Goal: Information Seeking & Learning: Learn about a topic

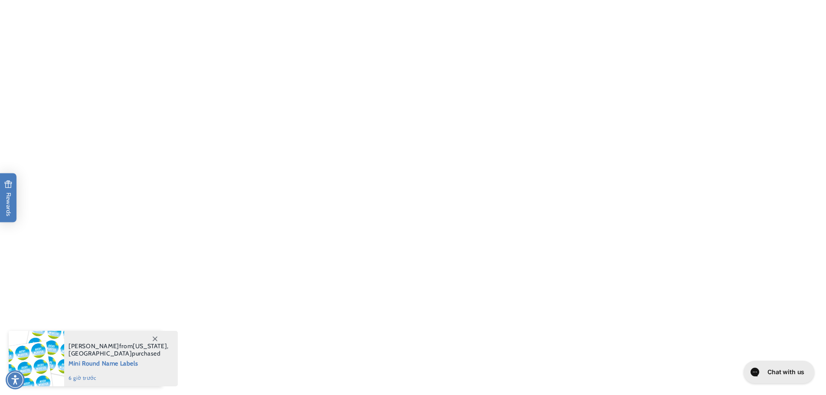
scroll to position [1147, 0]
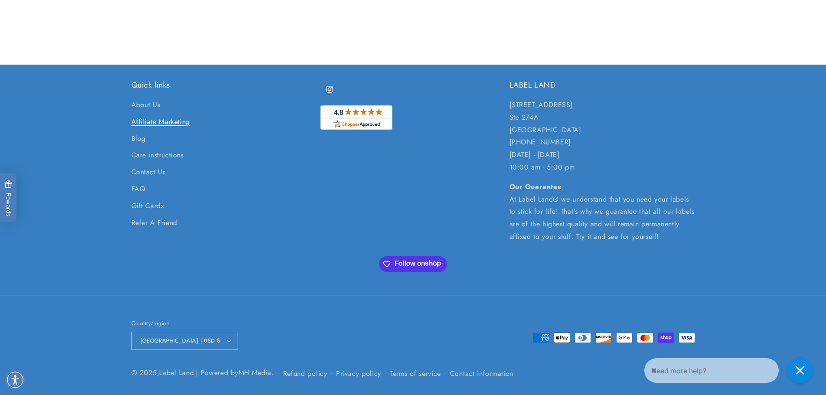
click at [176, 124] on link "Affiliate Marketing" at bounding box center [160, 122] width 59 height 17
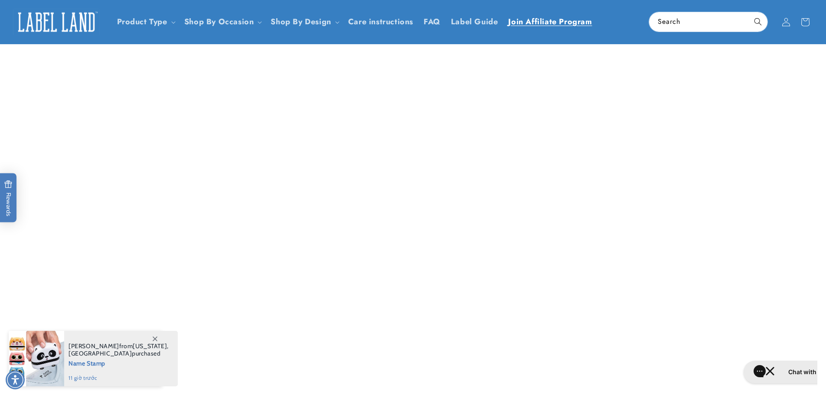
scroll to position [661, 0]
